Goal: Information Seeking & Learning: Learn about a topic

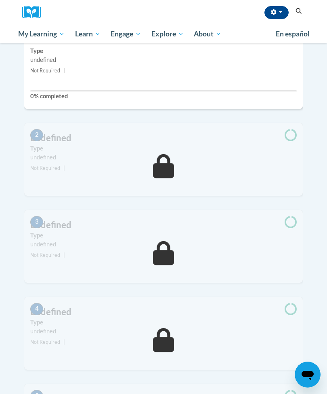
click at [273, 13] on icon "button" at bounding box center [273, 12] width 5 height 6
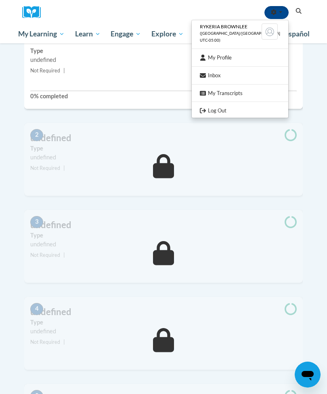
click at [237, 31] on span "([GEOGRAPHIC_DATA]/[GEOGRAPHIC_DATA] UTC-05:00)" at bounding box center [240, 36] width 80 height 11
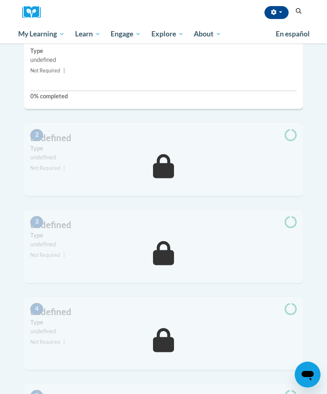
click at [278, 10] on button "button" at bounding box center [277, 12] width 24 height 13
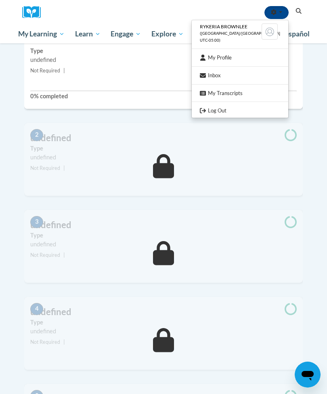
click at [253, 56] on link "My Profile" at bounding box center [240, 58] width 97 height 10
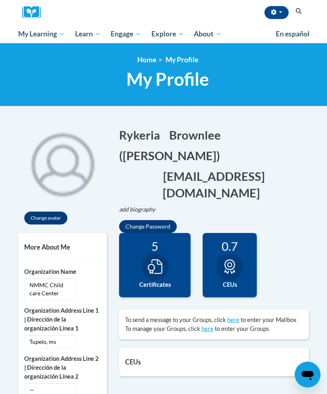
click at [0, 0] on span "My Course Progress" at bounding box center [0, 0] width 0 height 0
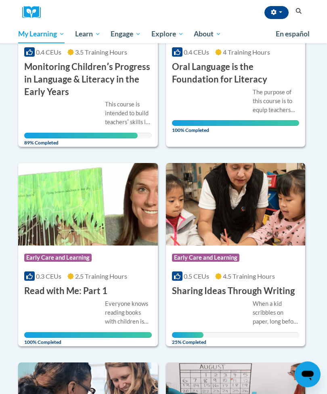
scroll to position [206, 0]
click at [260, 294] on h3 "Sharing Ideas Through Writing" at bounding box center [233, 290] width 123 height 13
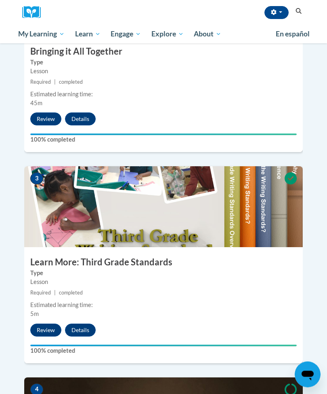
scroll to position [500, 0]
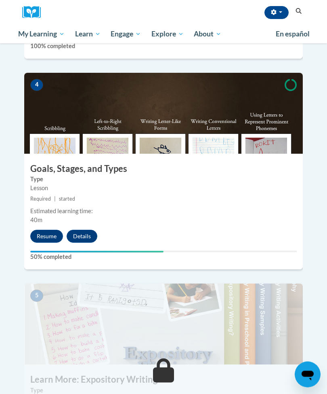
click at [46, 230] on button "Resume" at bounding box center [46, 236] width 33 height 13
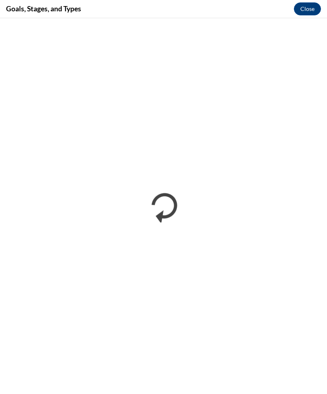
scroll to position [799, 0]
click at [0, 10] on div "Goals, Stages, and Types Close" at bounding box center [163, 9] width 327 height 18
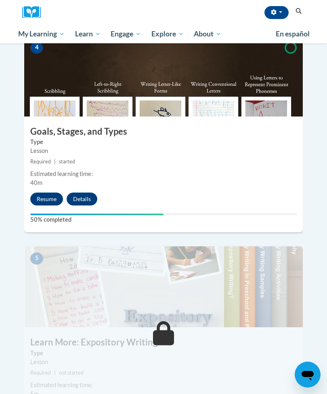
scroll to position [880, 0]
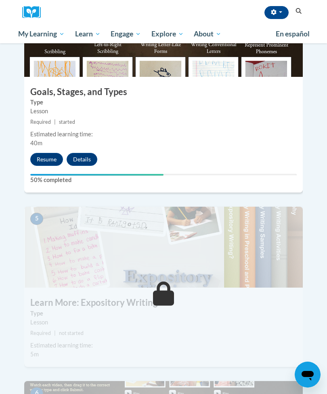
click at [46, 153] on button "Resume" at bounding box center [46, 159] width 33 height 13
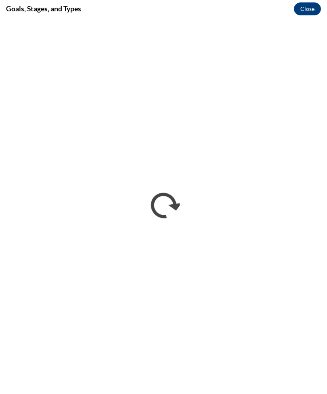
scroll to position [928, 0]
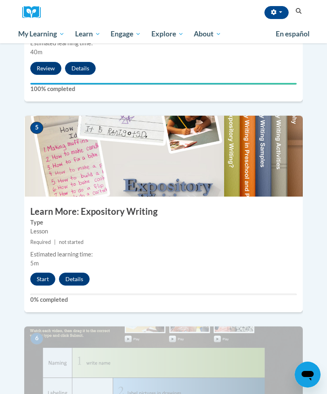
scroll to position [992, 0]
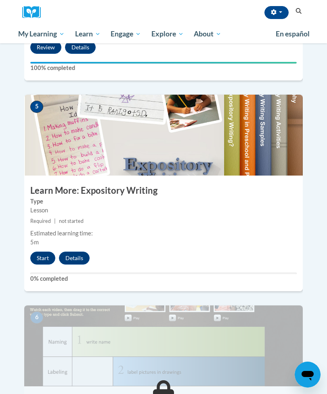
click at [42, 251] on button "Start" at bounding box center [42, 257] width 25 height 13
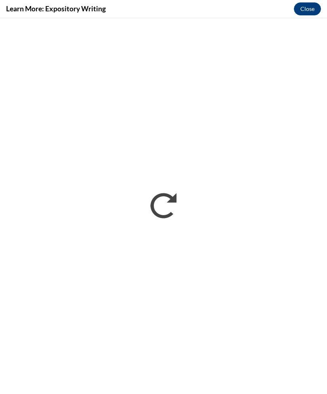
scroll to position [0, 0]
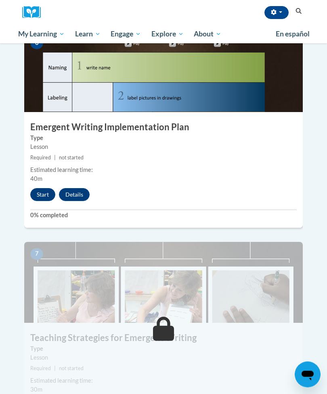
scroll to position [1266, 0]
click at [37, 188] on button "Start" at bounding box center [42, 194] width 25 height 13
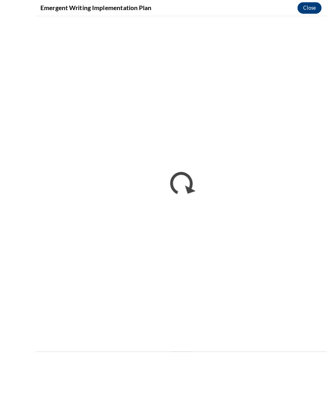
scroll to position [1348, 0]
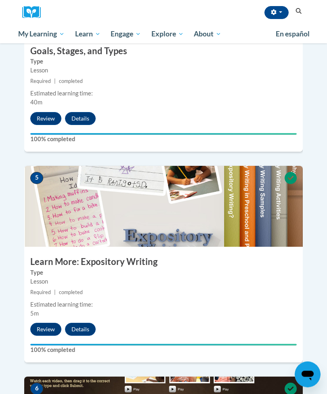
scroll to position [922, 0]
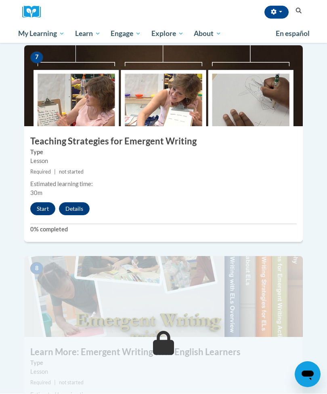
click at [47, 202] on button "Start" at bounding box center [42, 208] width 25 height 13
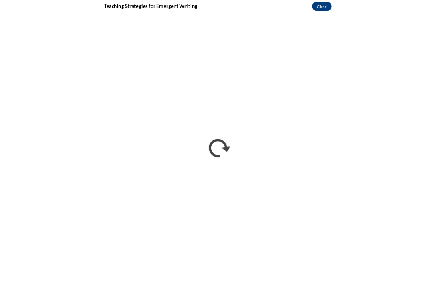
scroll to position [1128, 0]
